Goal: Task Accomplishment & Management: Complete application form

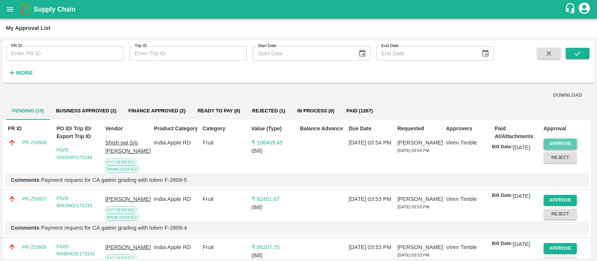
click at [555, 140] on button "Approve" at bounding box center [560, 143] width 34 height 11
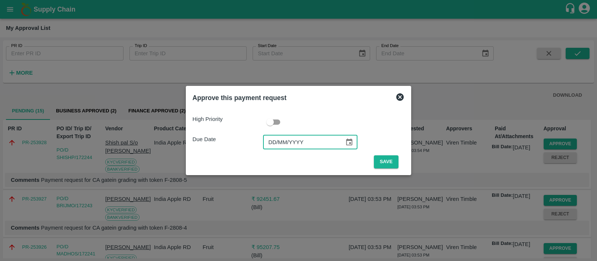
click at [272, 145] on input "DD/MM/YYYY" at bounding box center [301, 142] width 76 height 14
type input "[DATE]"
click at [389, 160] on button "Save" at bounding box center [386, 161] width 25 height 13
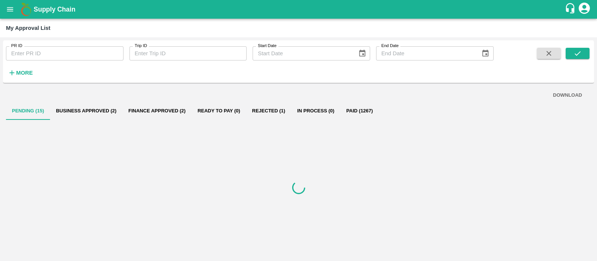
click at [313, 150] on div at bounding box center [298, 187] width 585 height 135
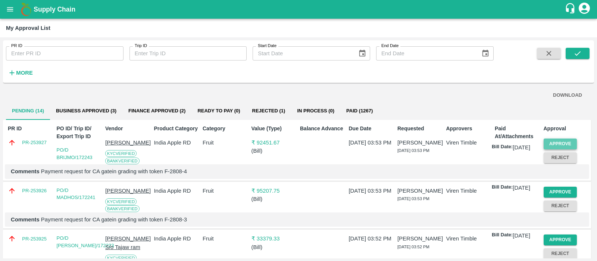
click at [553, 140] on button "Approve" at bounding box center [560, 143] width 34 height 11
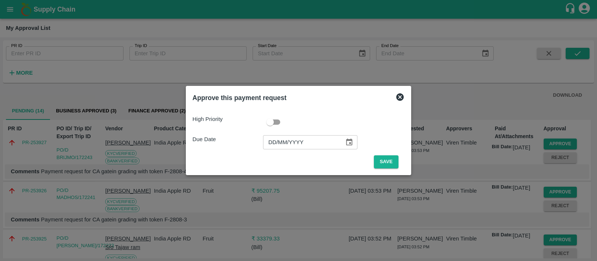
click at [273, 142] on input "DD/MM/YYYY" at bounding box center [301, 142] width 76 height 14
type input "[DATE]"
click at [395, 161] on button "Save" at bounding box center [386, 161] width 25 height 13
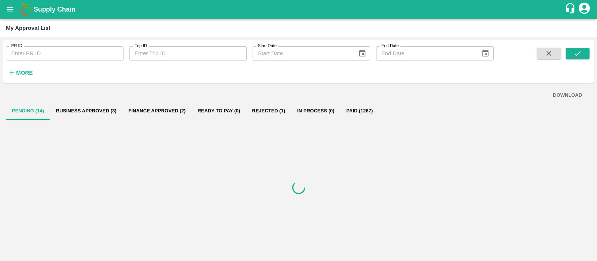
click at [386, 163] on div at bounding box center [298, 187] width 585 height 135
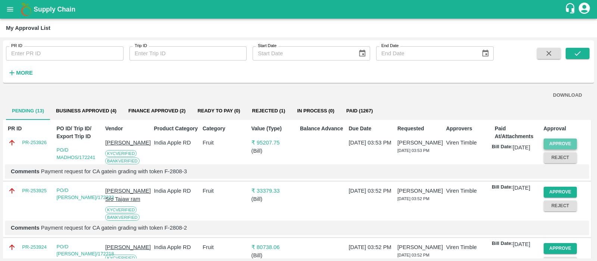
click at [557, 139] on button "Approve" at bounding box center [560, 143] width 34 height 11
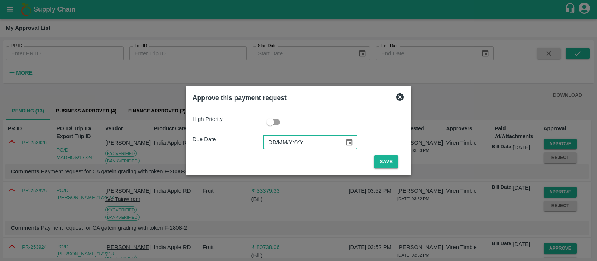
click at [272, 146] on input "DD/MM/YYYY" at bounding box center [301, 142] width 76 height 14
type input "[DATE]"
click at [384, 158] on button "Save" at bounding box center [386, 161] width 25 height 13
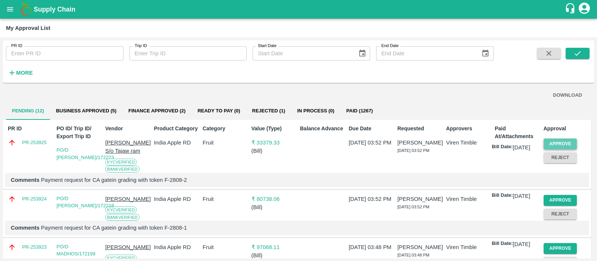
click at [565, 147] on button "Approve" at bounding box center [560, 143] width 34 height 11
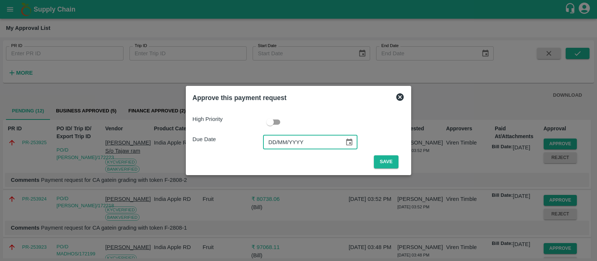
click at [274, 144] on input "DD/MM/YYYY" at bounding box center [301, 142] width 76 height 14
type input "[DATE]"
click at [376, 158] on button "Save" at bounding box center [386, 161] width 25 height 13
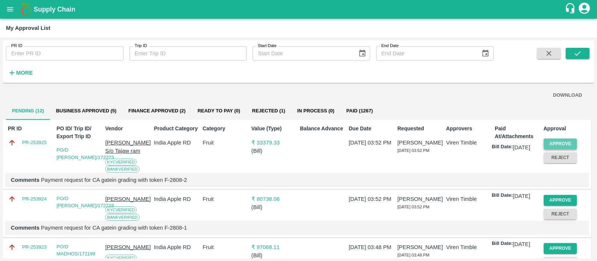
click at [558, 144] on button "Approve" at bounding box center [560, 143] width 34 height 11
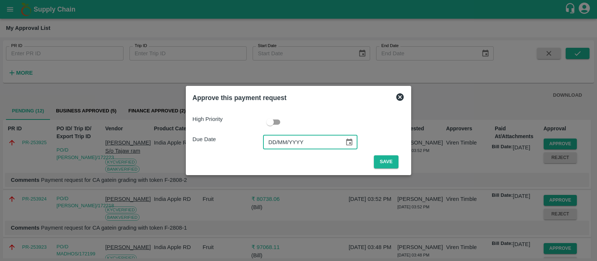
click at [271, 145] on input "DD/MM/YYYY" at bounding box center [301, 142] width 76 height 14
type input "04/03/YYYY"
click at [271, 145] on input "04/03/YYYY" at bounding box center [301, 142] width 76 height 14
type input "[DATE]"
click at [377, 157] on button "Save" at bounding box center [386, 161] width 25 height 13
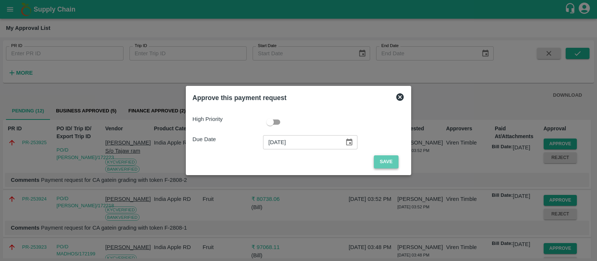
click at [388, 158] on button "Save" at bounding box center [386, 161] width 25 height 13
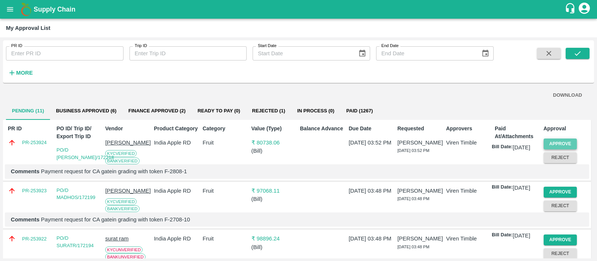
click at [561, 141] on button "Approve" at bounding box center [560, 143] width 34 height 11
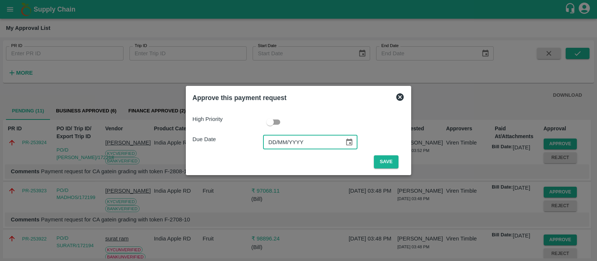
click at [274, 142] on input "DD/MM/YYYY" at bounding box center [301, 142] width 76 height 14
type input "[DATE]"
click at [384, 158] on button "Save" at bounding box center [386, 161] width 25 height 13
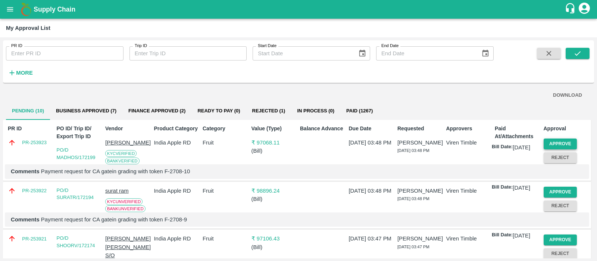
click at [559, 142] on button "Approve" at bounding box center [560, 143] width 34 height 11
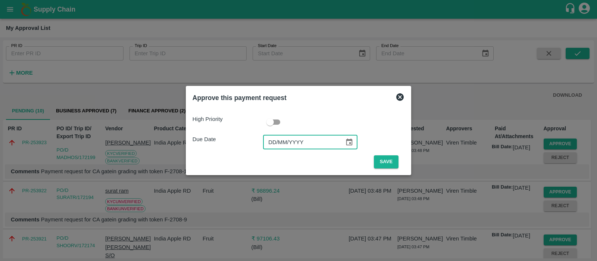
click at [275, 139] on input "DD/MM/YYYY" at bounding box center [301, 142] width 76 height 14
type input "[DATE]"
click at [377, 156] on button "Save" at bounding box center [386, 161] width 25 height 13
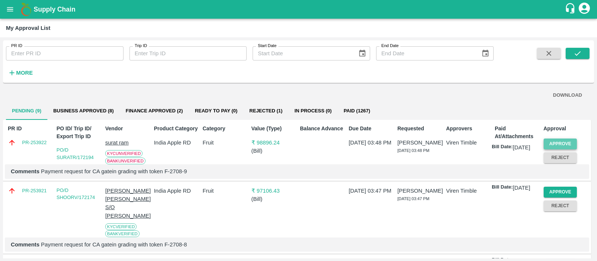
click at [558, 141] on button "Approve" at bounding box center [560, 143] width 34 height 11
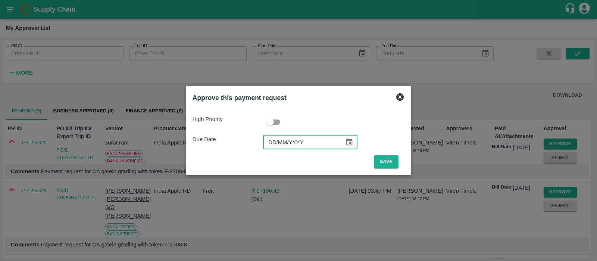
click at [278, 144] on input "DD/MM/YYYY" at bounding box center [301, 142] width 76 height 14
type input "[DATE]"
click at [389, 167] on button "Save" at bounding box center [386, 161] width 25 height 13
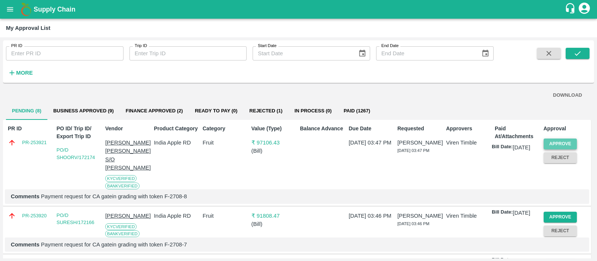
click at [563, 146] on button "Approve" at bounding box center [560, 143] width 34 height 11
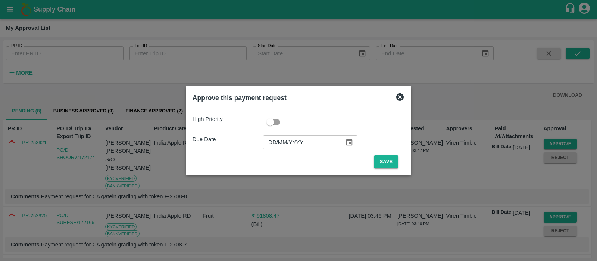
click at [276, 140] on input "DD/MM/YYYY" at bounding box center [301, 142] width 76 height 14
type input "[DATE]"
click at [390, 160] on button "Save" at bounding box center [386, 161] width 25 height 13
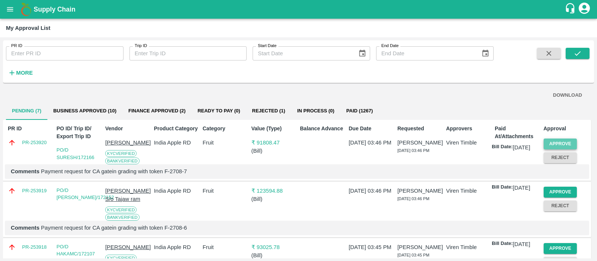
click at [557, 143] on button "Approve" at bounding box center [560, 143] width 34 height 11
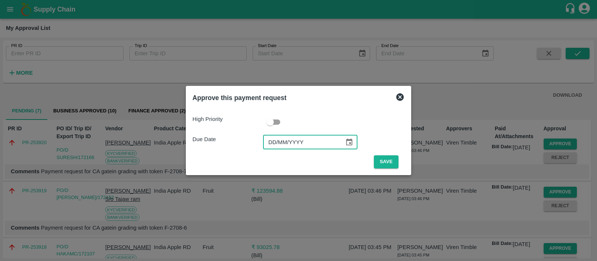
click at [274, 137] on input "DD/MM/YYYY" at bounding box center [301, 142] width 76 height 14
type input "[DATE]"
click at [381, 157] on button "Save" at bounding box center [386, 161] width 25 height 13
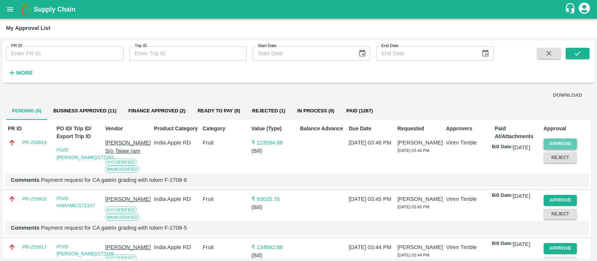
click at [554, 140] on button "Approve" at bounding box center [560, 143] width 34 height 11
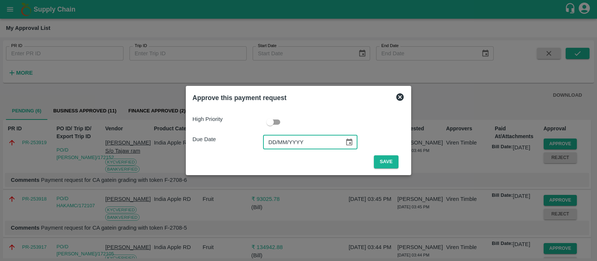
click at [275, 146] on input "DD/MM/YYYY" at bounding box center [301, 142] width 76 height 14
type input "[DATE]"
click at [384, 157] on button "Save" at bounding box center [386, 161] width 25 height 13
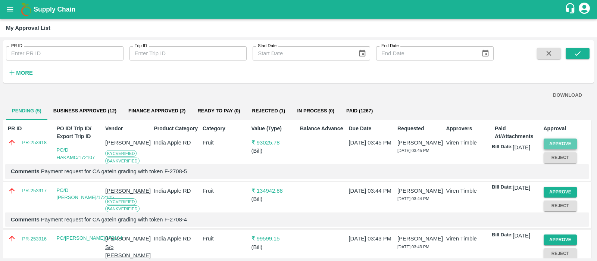
click at [569, 142] on button "Approve" at bounding box center [560, 143] width 34 height 11
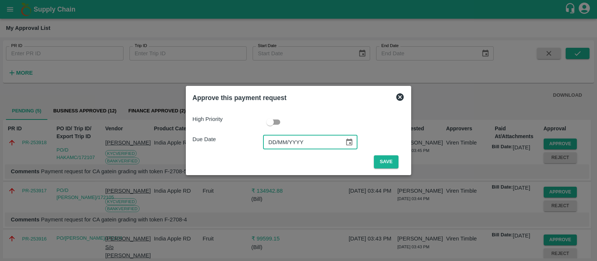
click at [274, 144] on input "DD/MM/YYYY" at bounding box center [301, 142] width 76 height 14
type input "[DATE]"
click at [386, 159] on button "Save" at bounding box center [386, 161] width 25 height 13
